Goal: Task Accomplishment & Management: Manage account settings

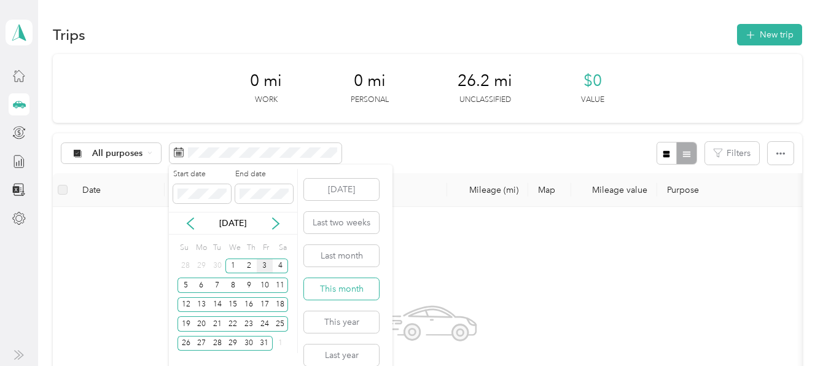
click at [359, 288] on button "This month" at bounding box center [341, 288] width 75 height 21
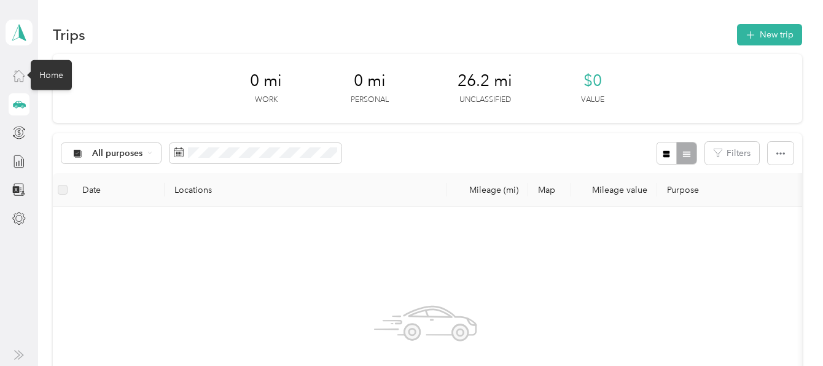
click at [21, 76] on icon at bounding box center [19, 76] width 14 height 14
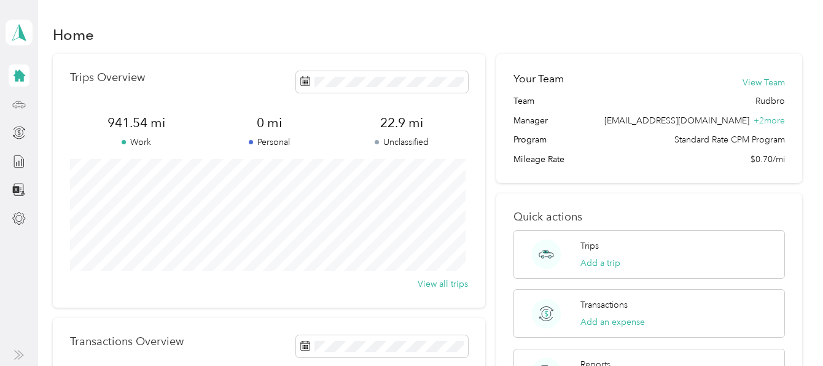
click at [16, 104] on icon at bounding box center [19, 105] width 14 height 14
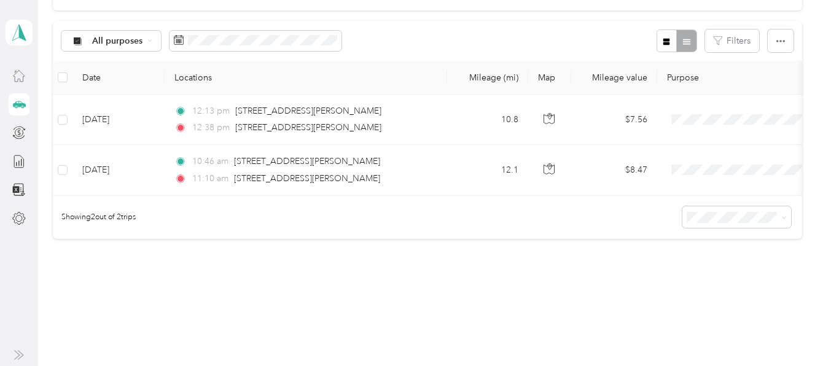
scroll to position [41, 0]
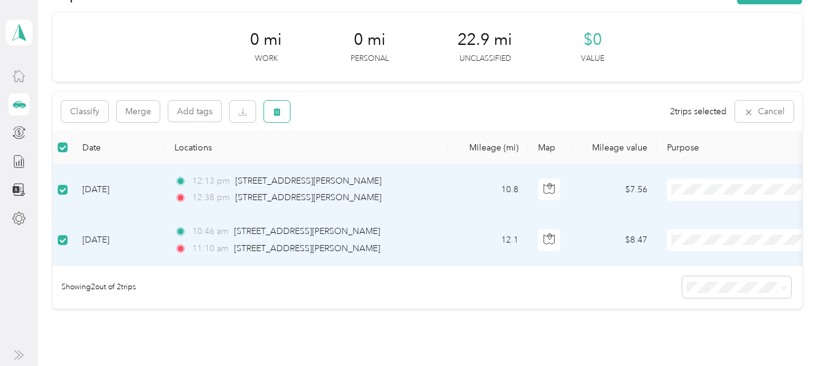
click at [279, 111] on icon "button" at bounding box center [277, 112] width 7 height 8
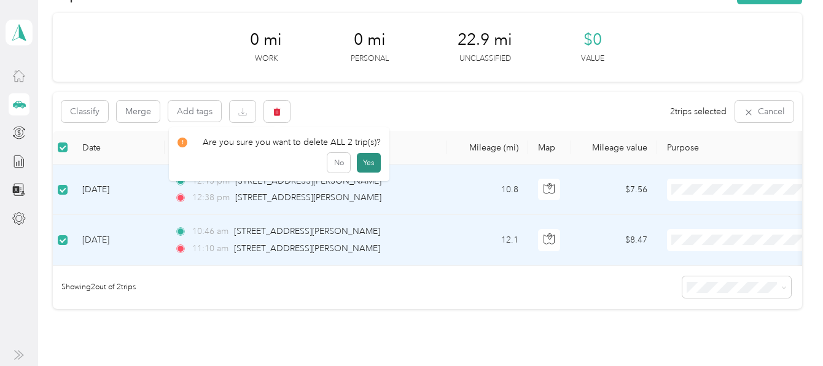
click at [367, 162] on button "Yes" at bounding box center [369, 163] width 24 height 20
